Goal: Understand process/instructions

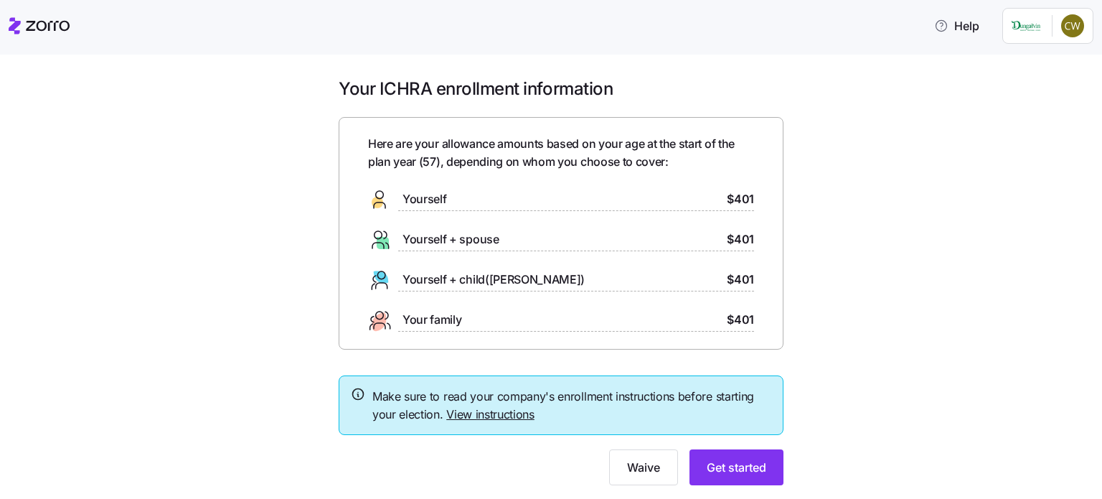
scroll to position [37, 0]
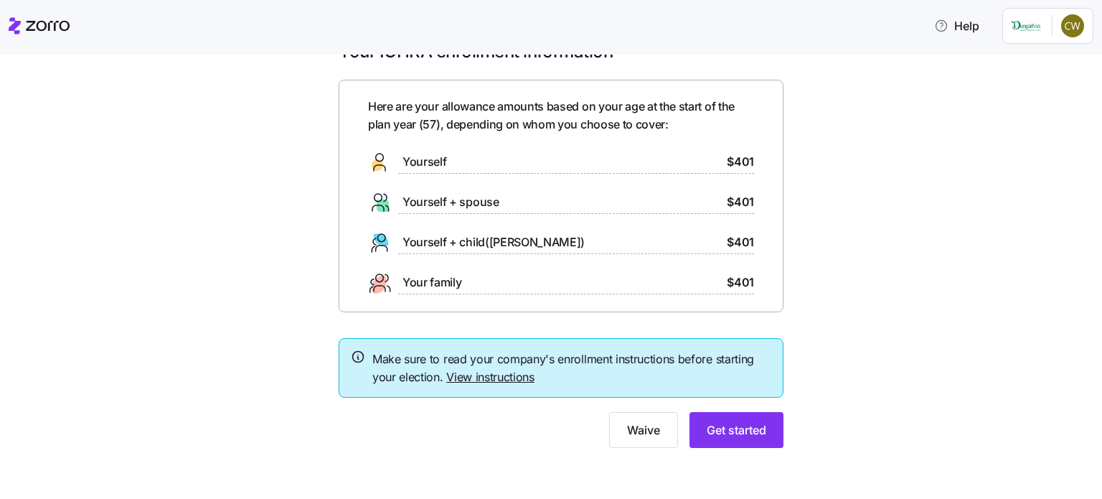
click at [486, 376] on link "View instructions" at bounding box center [490, 377] width 88 height 14
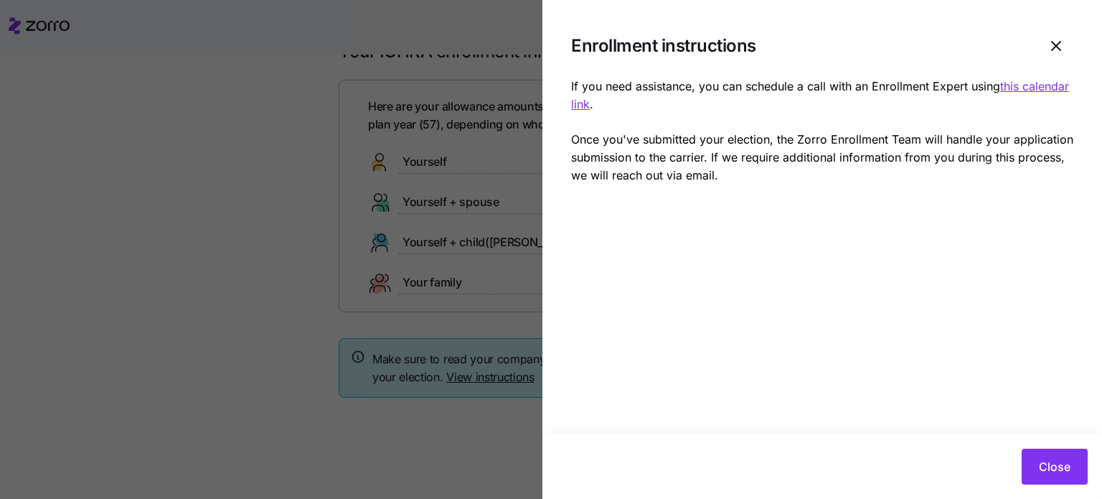
click at [1019, 88] on u "this calendar link" at bounding box center [820, 95] width 498 height 32
click at [1051, 45] on icon "button" at bounding box center [1056, 45] width 17 height 17
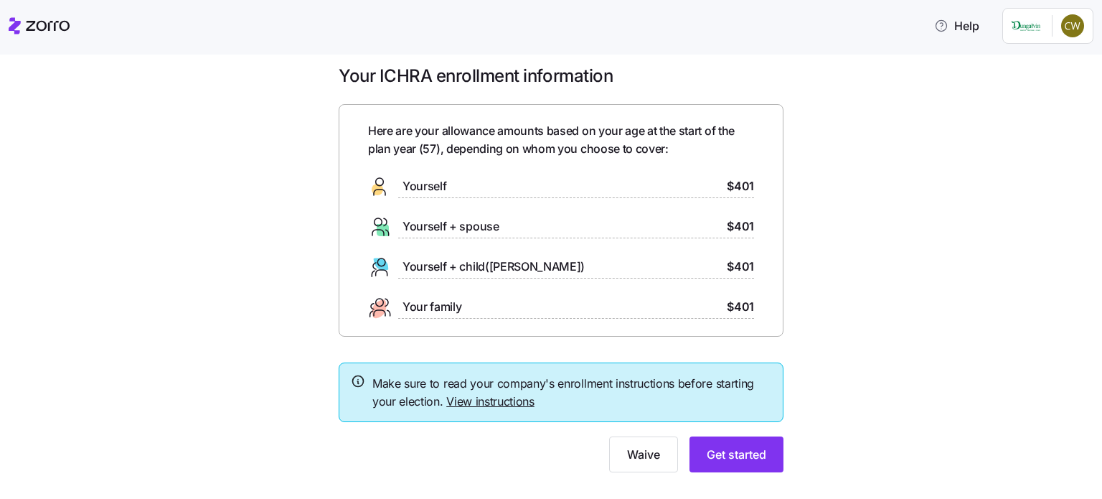
scroll to position [0, 0]
